Goal: Task Accomplishment & Management: Manage account settings

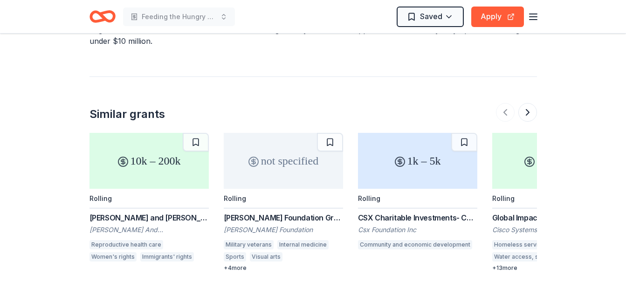
scroll to position [1237, 0]
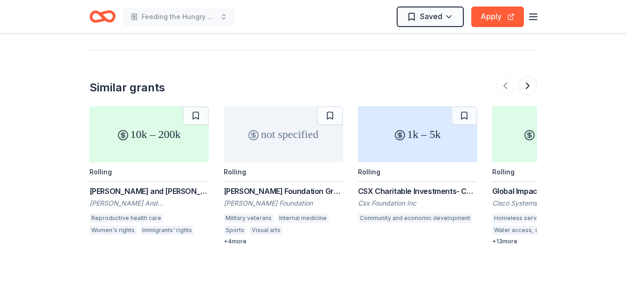
click at [119, 199] on div "[PERSON_NAME] And [PERSON_NAME] Foundation Inc" at bounding box center [148, 203] width 119 height 9
click at [247, 185] on div "Beck Foundation Grant" at bounding box center [283, 190] width 119 height 11
click at [405, 185] on div "CSX Charitable Investments- Community Service Grants" at bounding box center [417, 190] width 119 height 11
click at [531, 76] on button at bounding box center [527, 85] width 19 height 19
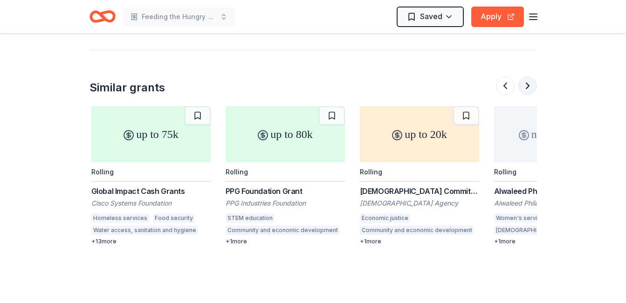
scroll to position [0, 403]
click at [150, 185] on div "Global Impact Cash Grants" at bounding box center [148, 190] width 119 height 11
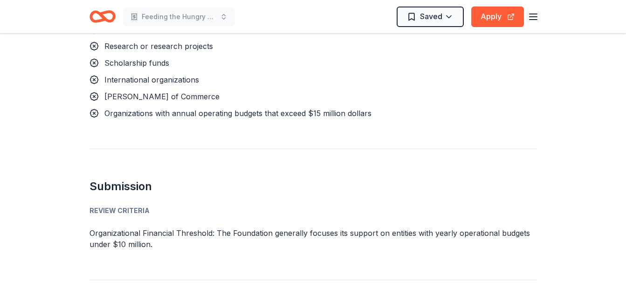
scroll to position [1050, 0]
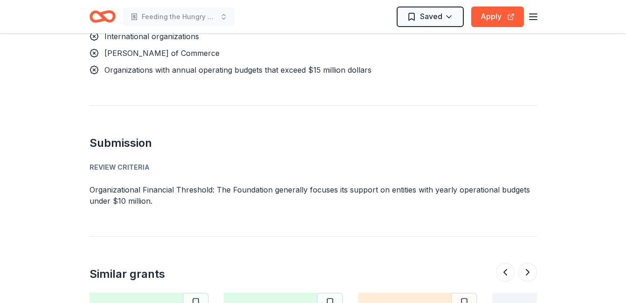
click at [529, 20] on line "button" at bounding box center [532, 20] width 7 height 0
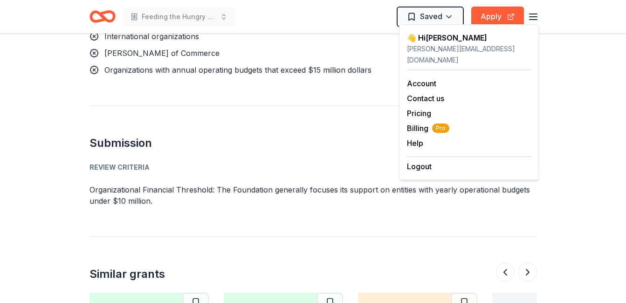
click at [433, 46] on div "lyn@thegatheringwis.org" at bounding box center [469, 54] width 124 height 22
click at [419, 123] on span "Billing Pro" at bounding box center [428, 128] width 42 height 11
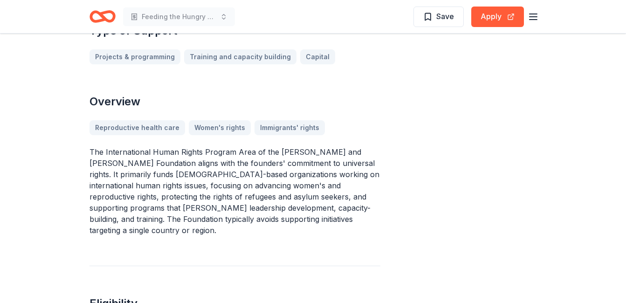
scroll to position [280, 0]
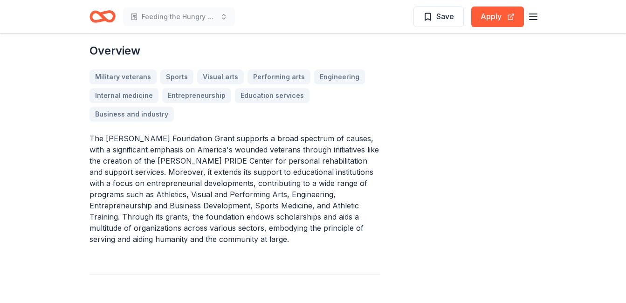
scroll to position [280, 0]
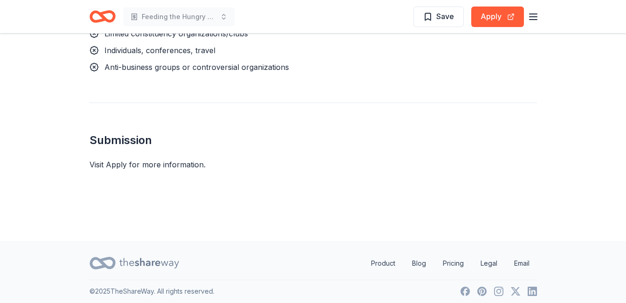
scroll to position [922, 0]
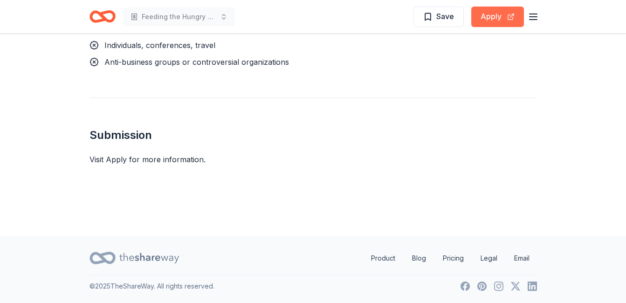
click at [498, 15] on button "Apply" at bounding box center [497, 17] width 53 height 21
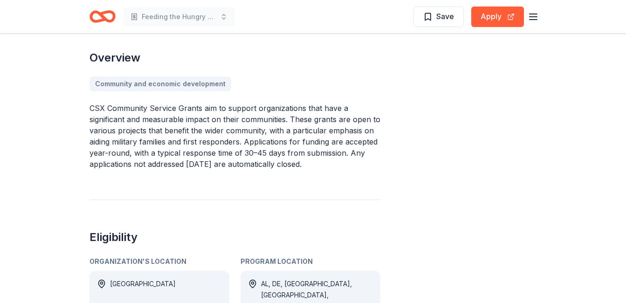
scroll to position [177, 0]
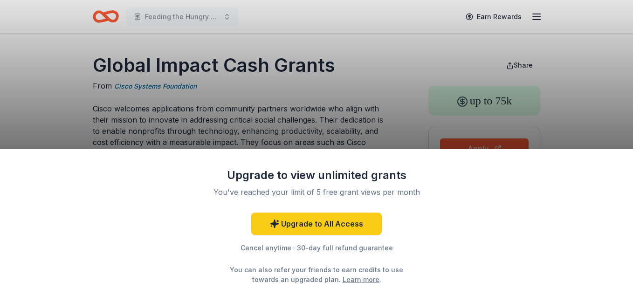
click at [543, 18] on div "Upgrade to view unlimited grants You've reached your limit of 5 free grant view…" at bounding box center [316, 151] width 633 height 303
click at [536, 18] on div "Upgrade to view unlimited grants You've reached your limit of 5 free grant view…" at bounding box center [316, 151] width 633 height 303
click at [333, 246] on div "Cancel anytime · 30-day full refund guarantee" at bounding box center [316, 247] width 242 height 11
click at [246, 13] on div "Upgrade to view unlimited grants You've reached your limit of 5 free grant view…" at bounding box center [316, 151] width 633 height 303
click at [208, 24] on div "Upgrade to view unlimited grants You've reached your limit of 5 free grant view…" at bounding box center [316, 151] width 633 height 303
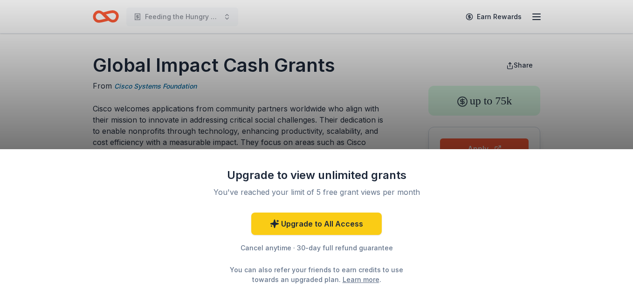
click at [148, 21] on div "Upgrade to view unlimited grants You've reached your limit of 5 free grant view…" at bounding box center [316, 151] width 633 height 303
click at [151, 15] on div "Upgrade to view unlimited grants You've reached your limit of 5 free grant view…" at bounding box center [316, 151] width 633 height 303
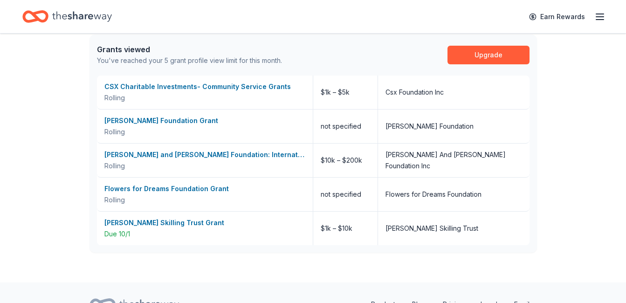
scroll to position [441, 0]
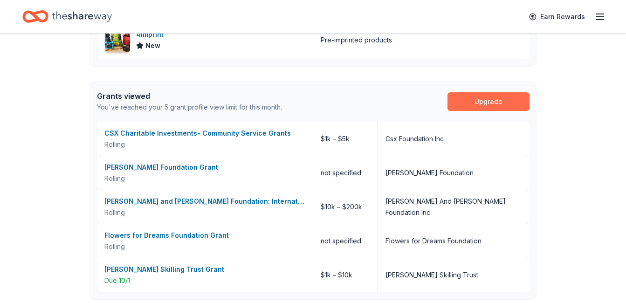
click at [486, 100] on link "Upgrade" at bounding box center [488, 101] width 82 height 19
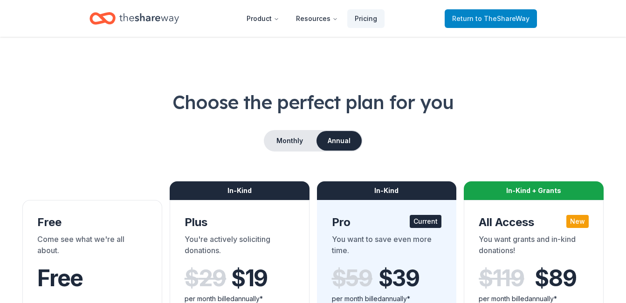
click at [495, 17] on span "to TheShareWay" at bounding box center [502, 18] width 54 height 8
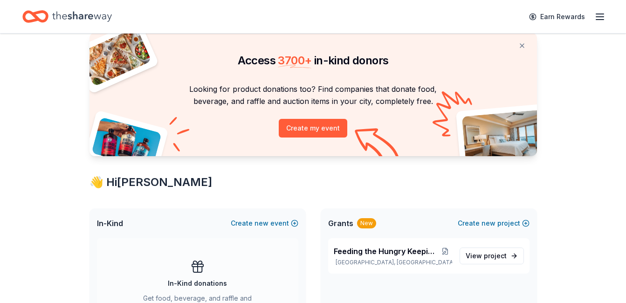
scroll to position [47, 0]
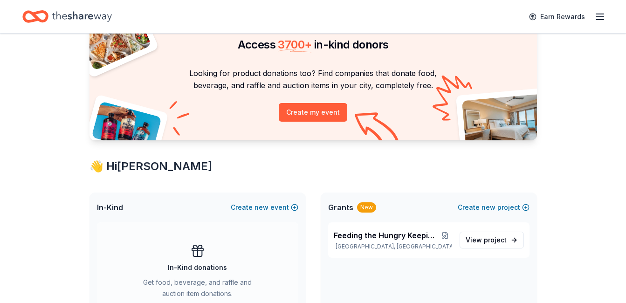
click at [597, 17] on line "button" at bounding box center [599, 17] width 7 height 0
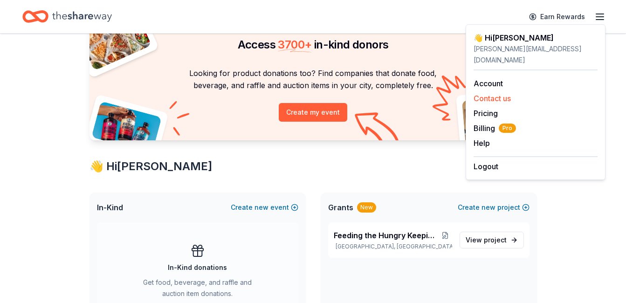
click at [480, 93] on button "Contact us" at bounding box center [491, 98] width 37 height 11
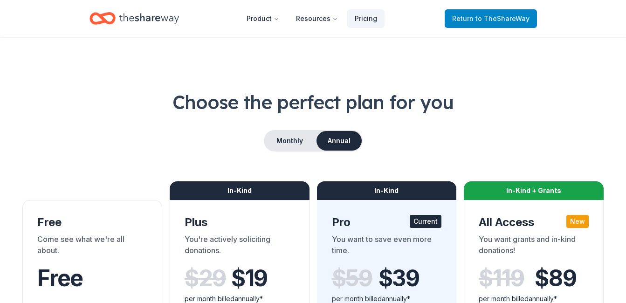
click at [461, 20] on span "Return to TheShareWay" at bounding box center [490, 18] width 77 height 11
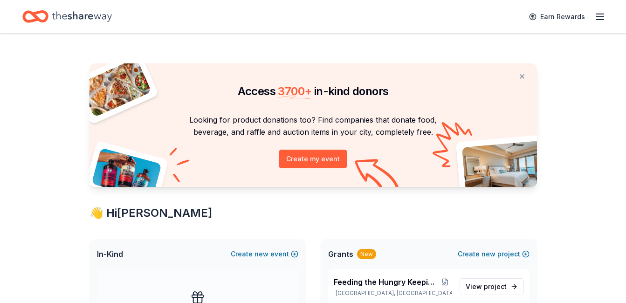
click at [597, 13] on icon "button" at bounding box center [599, 16] width 11 height 11
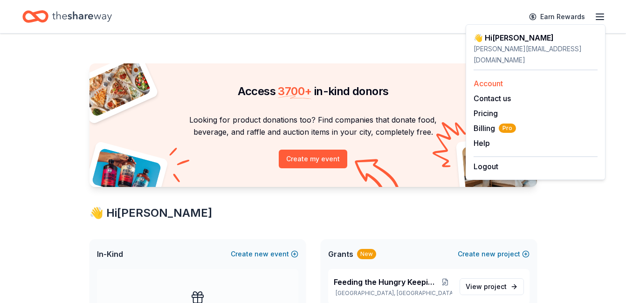
click at [499, 79] on link "Account" at bounding box center [487, 83] width 29 height 9
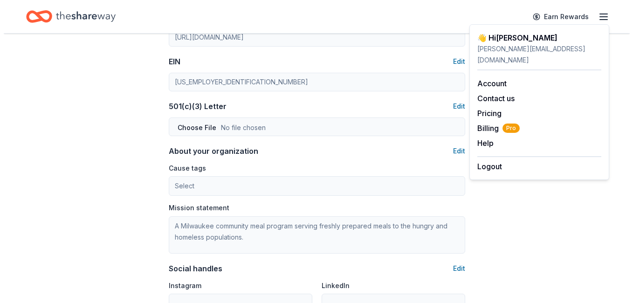
scroll to position [466, 0]
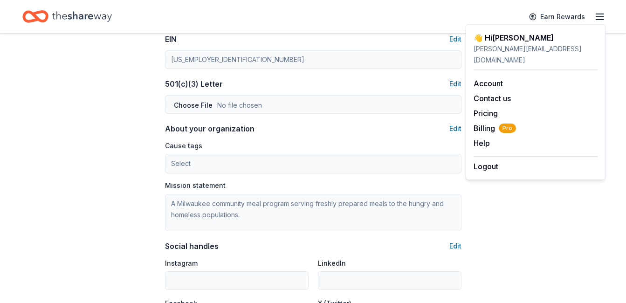
click at [456, 86] on button "Edit" at bounding box center [455, 83] width 12 height 11
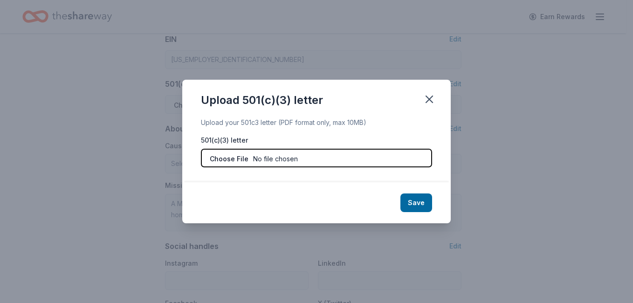
click at [227, 159] on input "file" at bounding box center [316, 158] width 231 height 19
type input "C:\fakepath\The Gathering IRS Tax Exempt Letter.pdf"
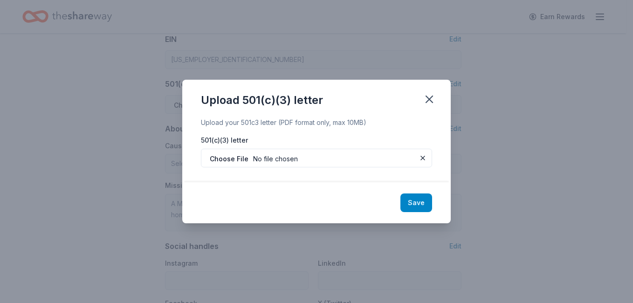
click at [420, 200] on button "Save" at bounding box center [416, 202] width 32 height 19
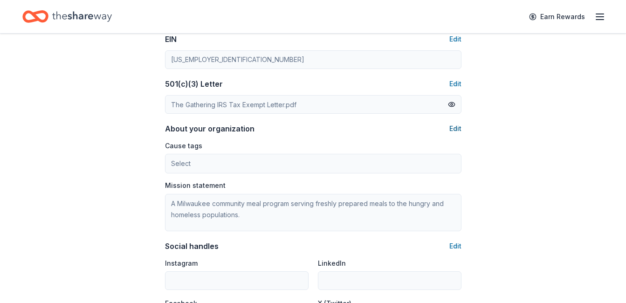
click at [451, 128] on button "Edit" at bounding box center [455, 128] width 12 height 11
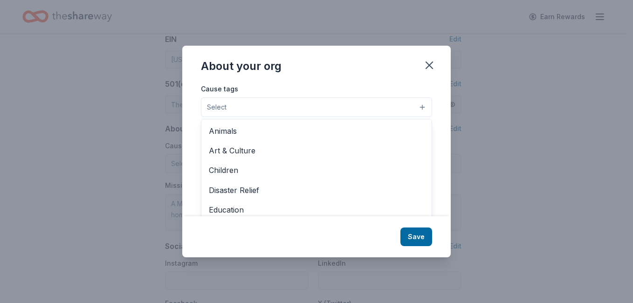
click at [420, 107] on button "Select" at bounding box center [316, 107] width 231 height 20
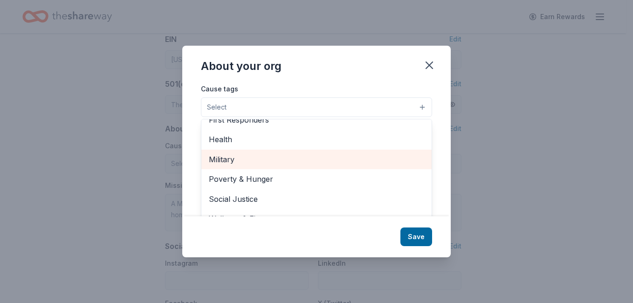
scroll to position [14, 0]
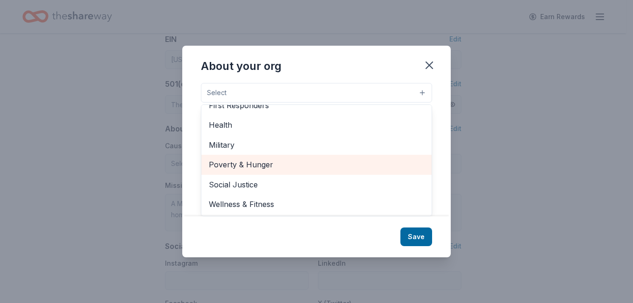
click at [226, 167] on span "Poverty & Hunger" at bounding box center [316, 164] width 215 height 12
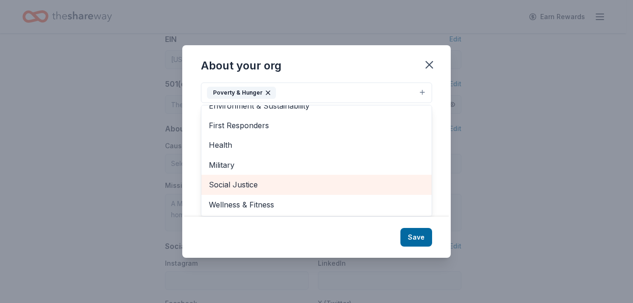
click at [223, 182] on span "Social Justice" at bounding box center [316, 184] width 215 height 12
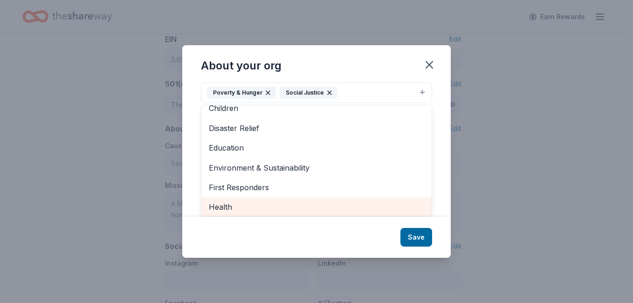
scroll to position [0, 0]
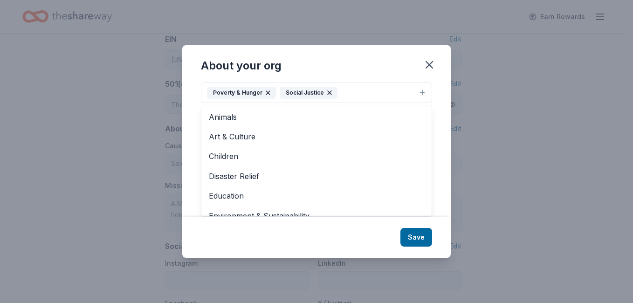
click at [419, 234] on div "About your org Cause tags Poverty & Hunger Social Justice Animals Art & Culture…" at bounding box center [316, 151] width 268 height 212
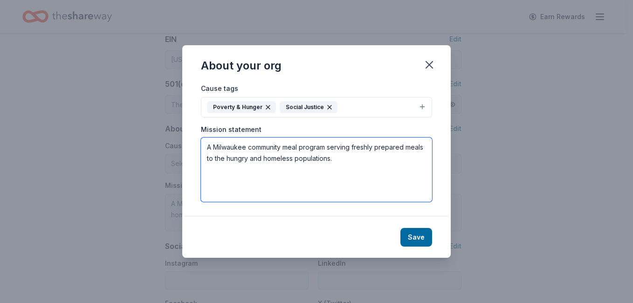
drag, startPoint x: 212, startPoint y: 146, endPoint x: 356, endPoint y: 156, distance: 145.3
click at [356, 156] on textarea "A Milwaukee community meal program serving freshly prepared meals to the hungry…" at bounding box center [316, 169] width 231 height 64
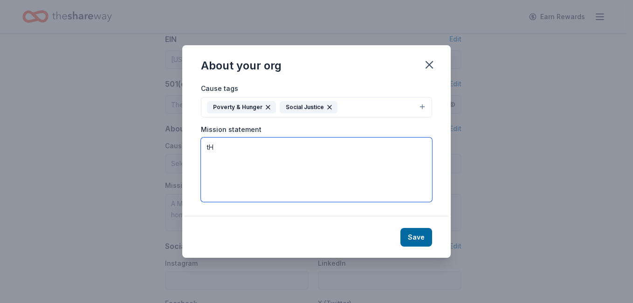
type textarea "t"
type textarea "T"
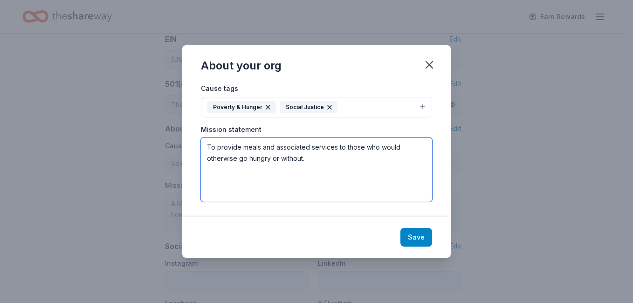
type textarea "To provide meals and associated services to those who would otherwise go hungry…"
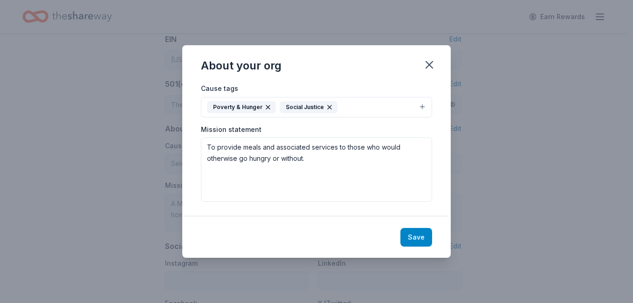
click at [413, 241] on button "Save" at bounding box center [416, 237] width 32 height 19
type textarea "To provide meals and associated services to those who would otherwise go hungry…"
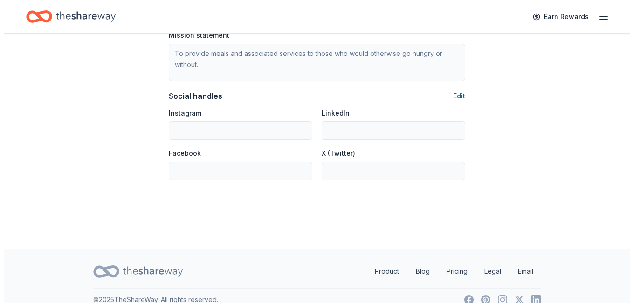
scroll to position [630, 0]
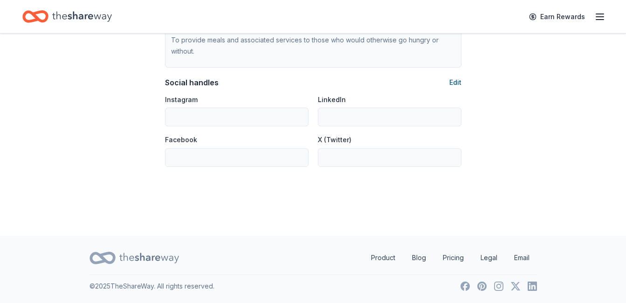
click at [459, 83] on button "Edit" at bounding box center [455, 82] width 12 height 11
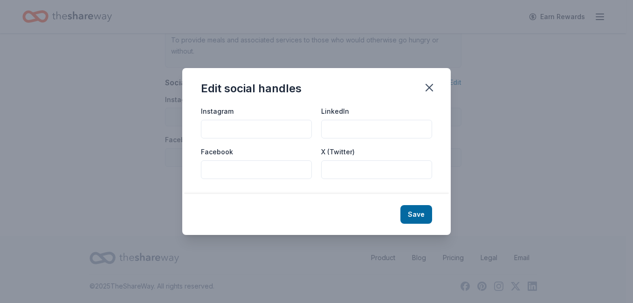
click at [334, 126] on input "LinkedIn" at bounding box center [376, 129] width 111 height 19
type input "[URL][DOMAIN_NAME]"
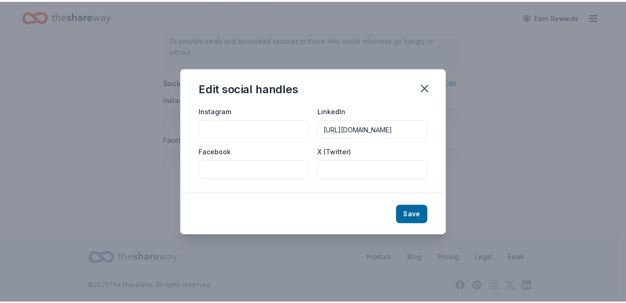
scroll to position [0, 0]
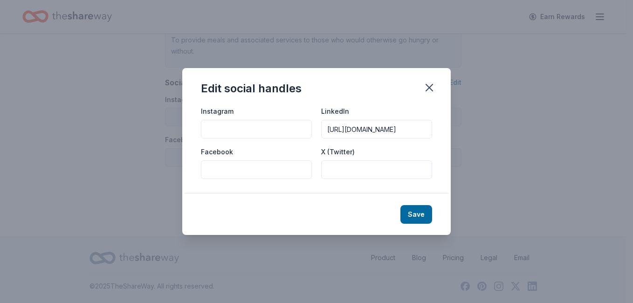
click at [340, 166] on input "X (Twitter)" at bounding box center [376, 169] width 111 height 19
type input "@TheGathering_WI"
click at [215, 164] on input "Facebook" at bounding box center [256, 169] width 111 height 19
type input "@thegatheringcommunitymeals"
click at [247, 127] on input "Instagram" at bounding box center [256, 129] width 111 height 19
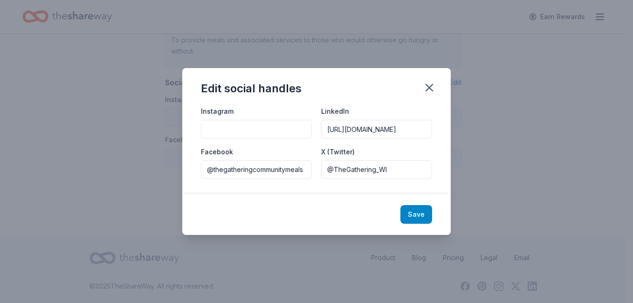
click at [415, 210] on button "Save" at bounding box center [416, 214] width 32 height 19
type input "[URL][DOMAIN_NAME]"
type input "@thegatheringcommunitymeals"
type input "@TheGathering_WI"
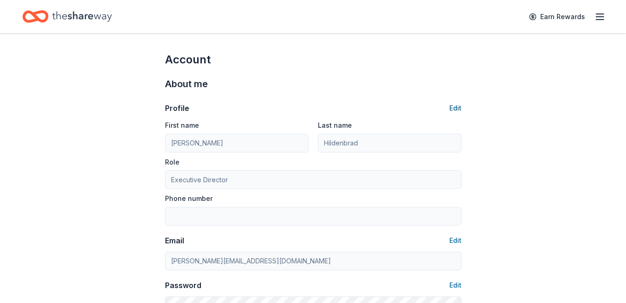
click at [454, 107] on button "Edit" at bounding box center [455, 108] width 12 height 11
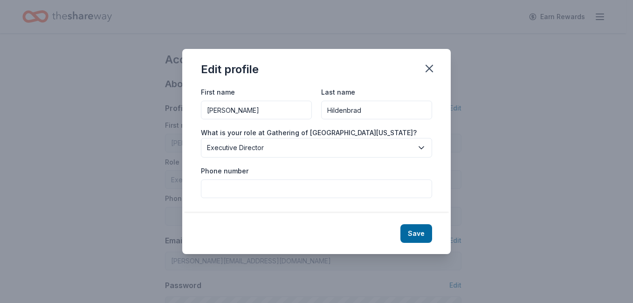
click at [356, 110] on input "Hildenbrad" at bounding box center [376, 110] width 111 height 19
type input "[PERSON_NAME]"
click at [255, 185] on input "Phone number" at bounding box center [316, 188] width 231 height 19
click at [243, 190] on input "Phone number" at bounding box center [316, 188] width 231 height 19
click at [221, 188] on input "414*-272-4122" at bounding box center [316, 188] width 231 height 19
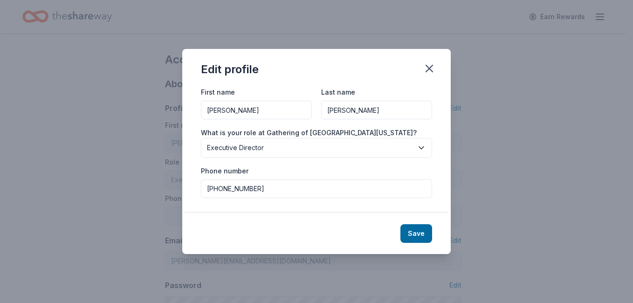
click at [279, 189] on input "[PHONE_NUMBER]" at bounding box center [316, 188] width 231 height 19
type input "[PHONE_NUMBER]"
click at [420, 229] on button "Save" at bounding box center [416, 233] width 32 height 19
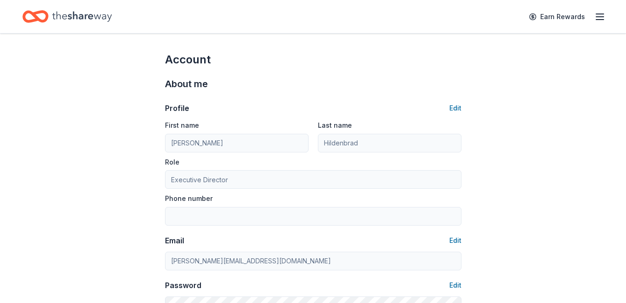
type input "[PERSON_NAME]"
type input "[PHONE_NUMBER]"
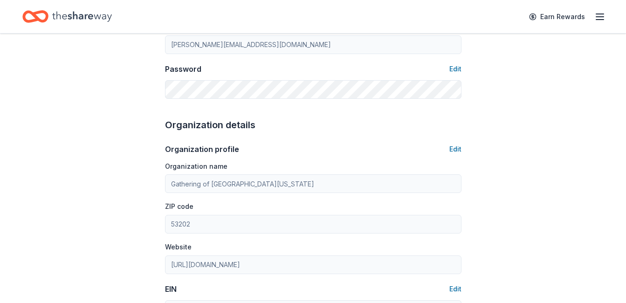
scroll to position [233, 0]
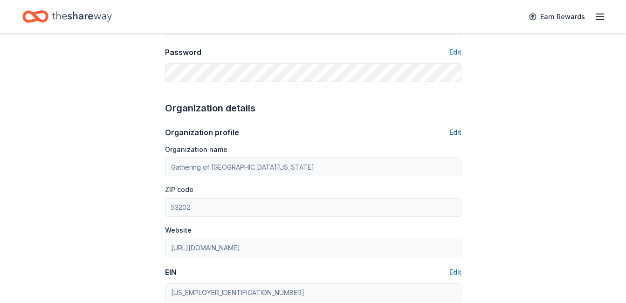
click at [456, 127] on button "Edit" at bounding box center [455, 132] width 12 height 11
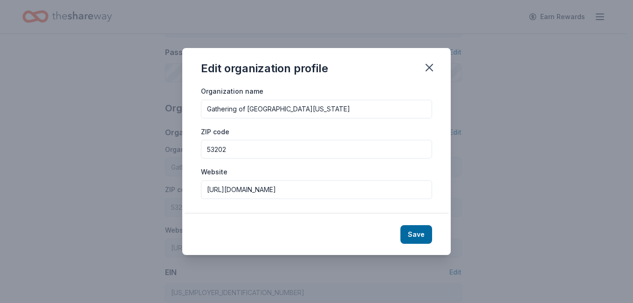
click at [315, 107] on input "Gathering of [GEOGRAPHIC_DATA][US_STATE]" at bounding box center [316, 109] width 231 height 19
type input "Gathering of [GEOGRAPHIC_DATA][US_STATE], Inc."
click at [414, 233] on button "Save" at bounding box center [416, 234] width 32 height 19
type input "Gathering of [GEOGRAPHIC_DATA][US_STATE], Inc."
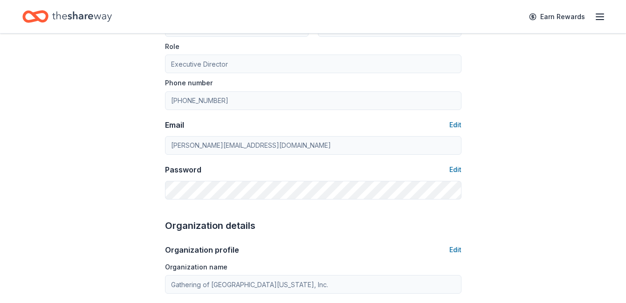
scroll to position [0, 0]
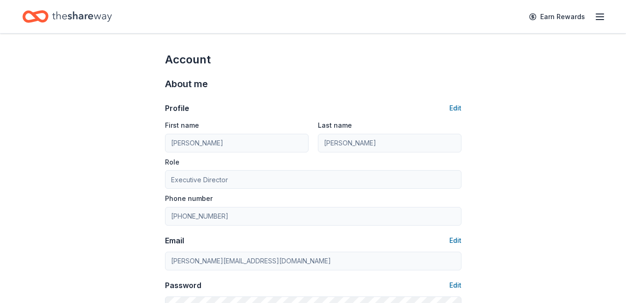
click at [601, 17] on icon "button" at bounding box center [599, 16] width 11 height 11
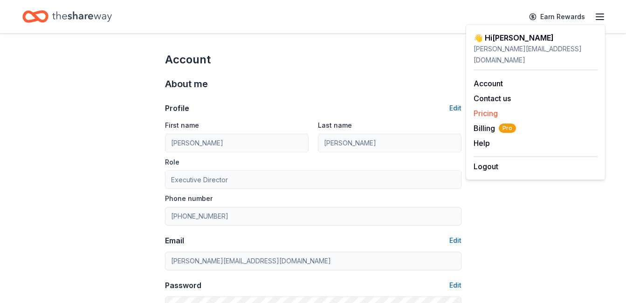
click at [480, 109] on link "Pricing" at bounding box center [485, 113] width 24 height 9
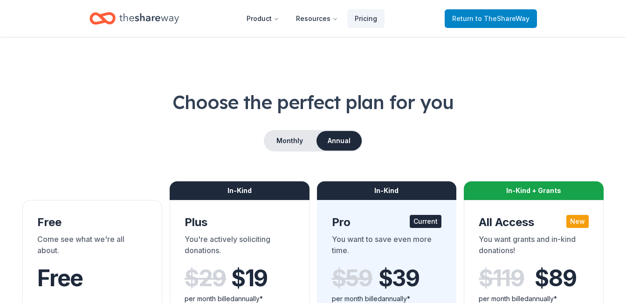
click at [474, 21] on span "Return to TheShareWay" at bounding box center [490, 18] width 77 height 11
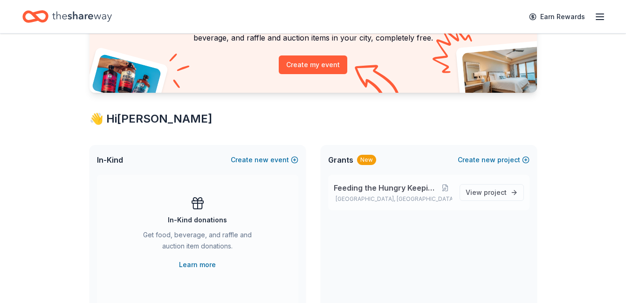
scroll to position [93, 0]
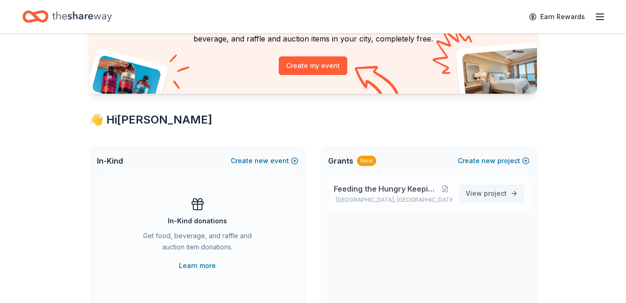
click at [484, 192] on span "project" at bounding box center [495, 193] width 23 height 8
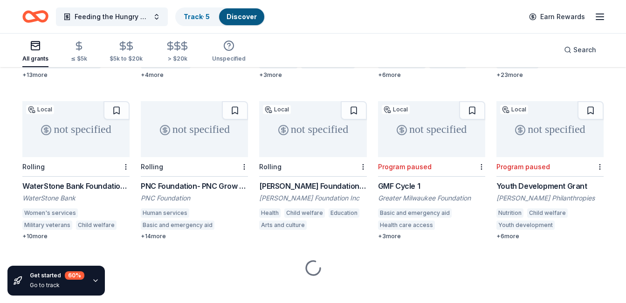
scroll to position [227, 0]
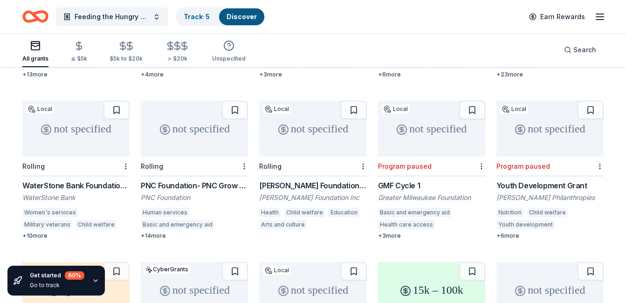
click at [297, 180] on div "[PERSON_NAME] Foundation Grant" at bounding box center [312, 185] width 107 height 11
click at [602, 21] on div "Earn Rewards" at bounding box center [564, 17] width 82 height 22
click at [597, 15] on icon "button" at bounding box center [599, 16] width 11 height 11
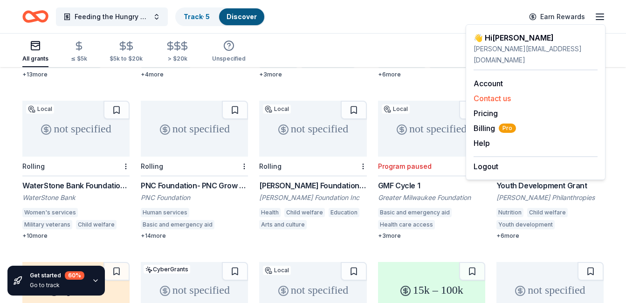
click at [497, 93] on button "Contact us" at bounding box center [491, 98] width 37 height 11
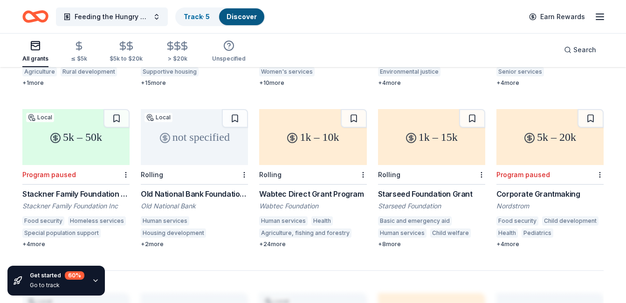
scroll to position [554, 0]
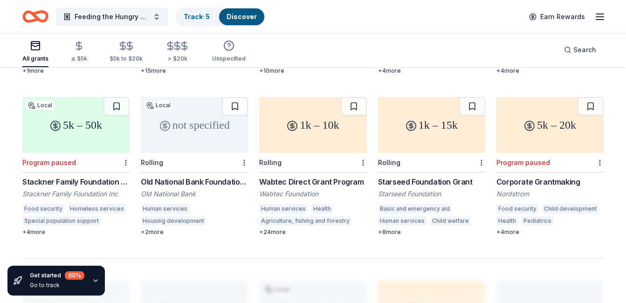
click at [504, 189] on div "Nordstrom" at bounding box center [549, 193] width 107 height 9
click at [186, 189] on div "Old National Bank" at bounding box center [194, 193] width 107 height 9
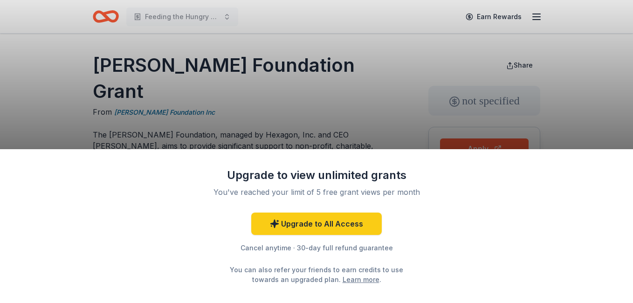
click at [531, 18] on div "Upgrade to view unlimited grants You've reached your limit of 5 free grant view…" at bounding box center [316, 151] width 633 height 303
click at [459, 210] on div "Upgrade to view unlimited grants You've reached your limit of 5 free grant view…" at bounding box center [316, 226] width 633 height 154
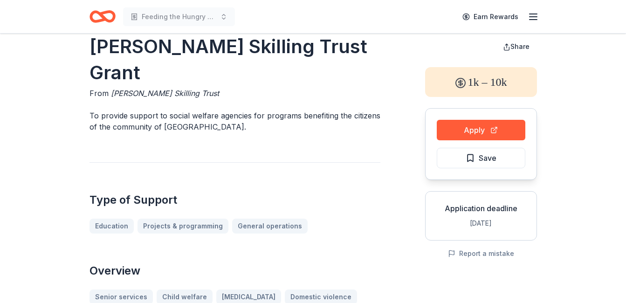
scroll to position [47, 0]
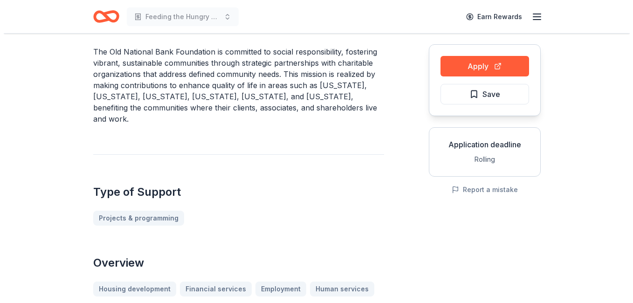
scroll to position [93, 0]
